Goal: Navigation & Orientation: Find specific page/section

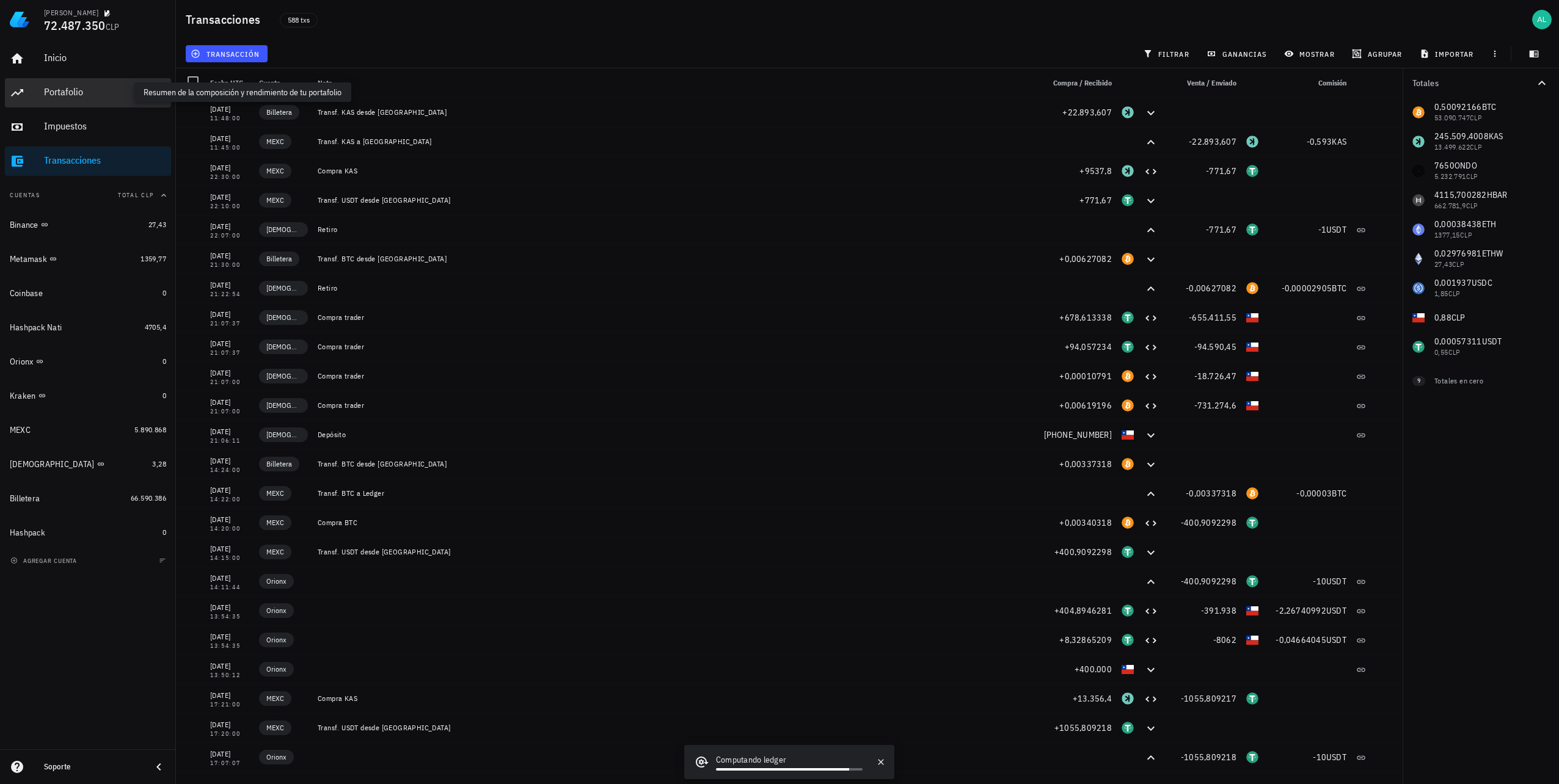
click at [110, 90] on div "Portafolio" at bounding box center [105, 92] width 122 height 12
